Goal: Navigation & Orientation: Find specific page/section

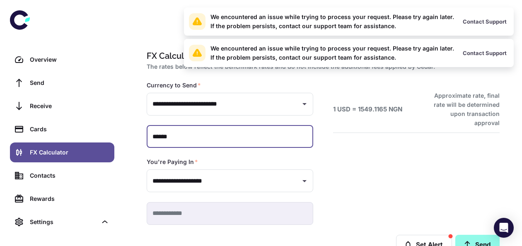
type input "**********"
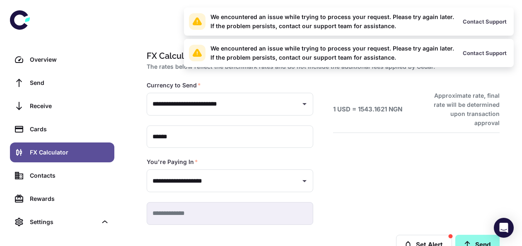
click at [448, 165] on div "1 USD = 1543.1621 NGN Approximate rate, final rate will be determined upon tran…" at bounding box center [406, 143] width 186 height 164
click at [422, 165] on div "1 USD = 1543.1621 NGN Approximate rate, final rate will be determined upon tran…" at bounding box center [406, 143] width 186 height 164
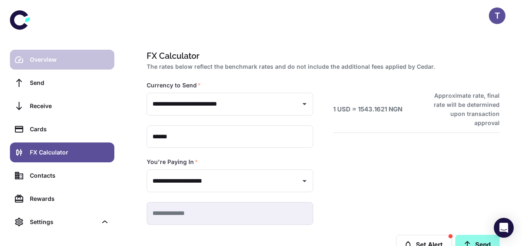
click at [68, 65] on link "Overview" at bounding box center [62, 60] width 104 height 20
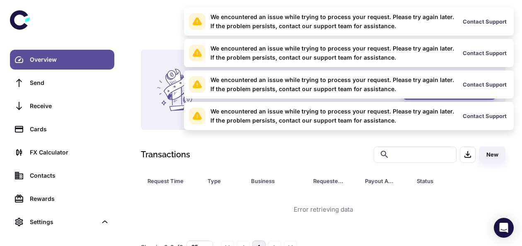
drag, startPoint x: 146, startPoint y: 28, endPoint x: 74, endPoint y: 2, distance: 76.8
click at [146, 28] on div "T" at bounding box center [323, 15] width 397 height 31
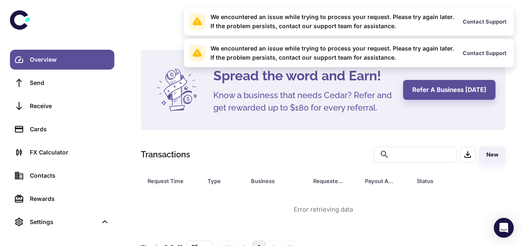
click at [271, 132] on div "Spread the word and Earn! Know a business that needs Cedar? Refer and get rewar…" at bounding box center [323, 152] width 385 height 204
